Goal: Task Accomplishment & Management: Manage account settings

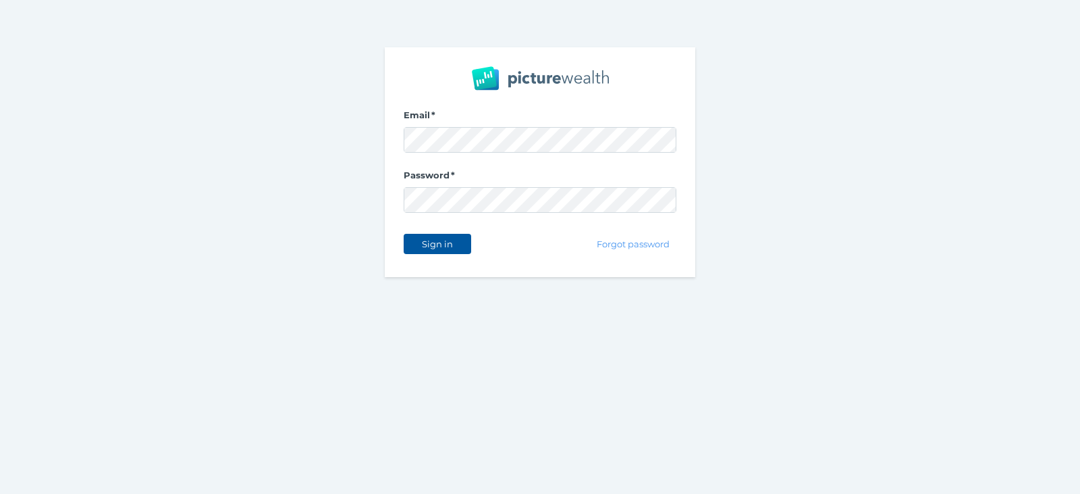
click at [429, 245] on span "Sign in" at bounding box center [437, 243] width 43 height 11
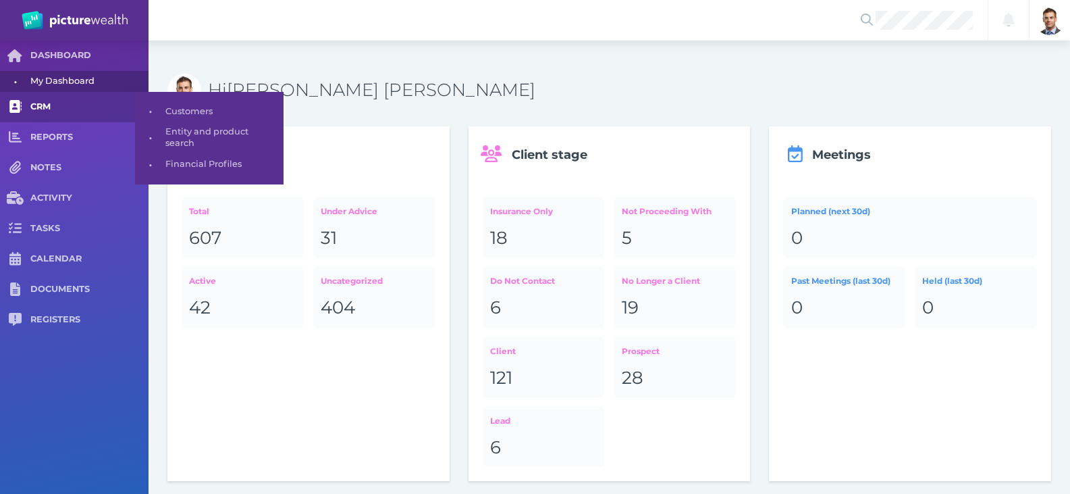
click at [49, 104] on span "CRM" at bounding box center [89, 106] width 118 height 11
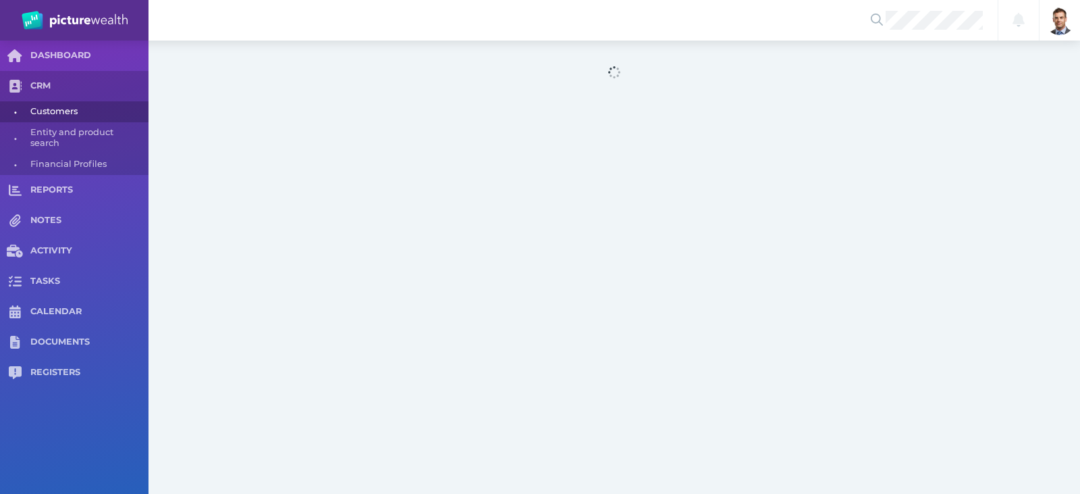
select select "25"
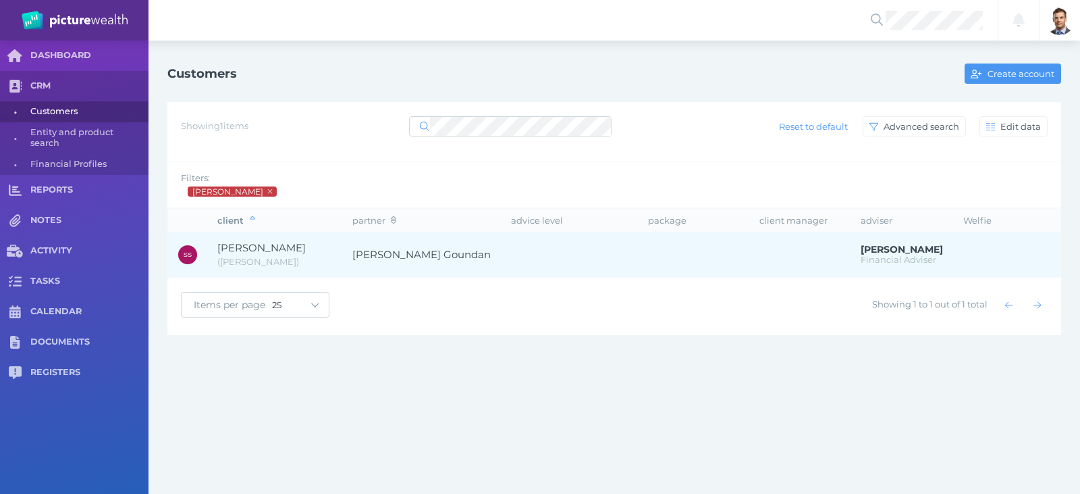
click at [271, 243] on span "[PERSON_NAME]" at bounding box center [261, 247] width 88 height 13
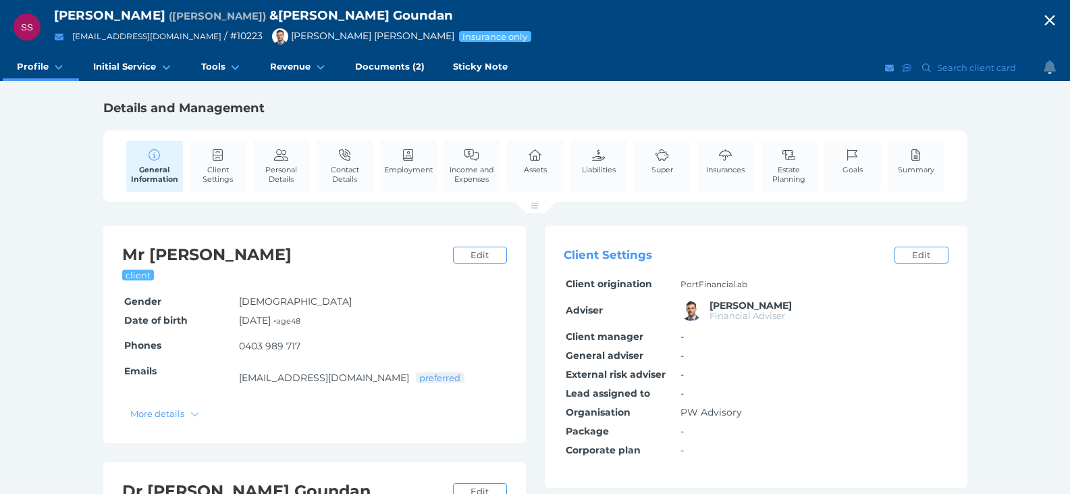
click at [1055, 18] on icon "button" at bounding box center [1050, 21] width 10 height 10
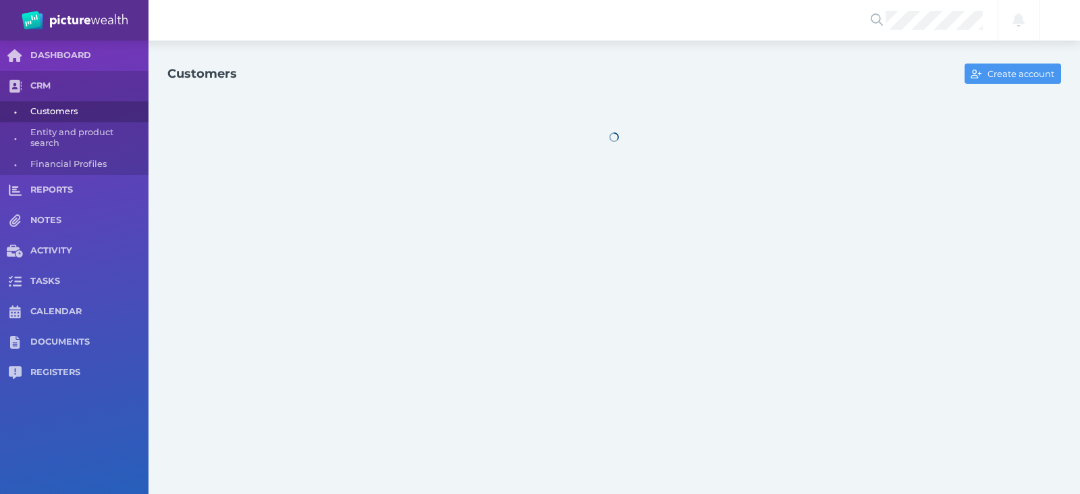
select select "25"
